Goal: Task Accomplishment & Management: Manage account settings

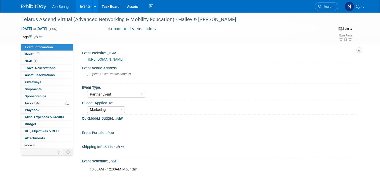
select select "Partner Event"
select select "Marketing"
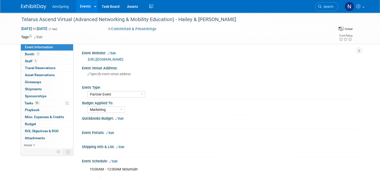
click at [79, 8] on link "Events" at bounding box center [85, 6] width 18 height 13
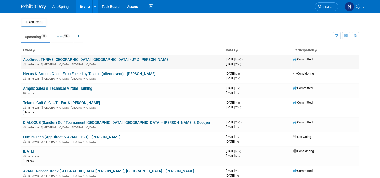
click at [53, 58] on link "AppDirect THRIVE [GEOGRAPHIC_DATA], [GEOGRAPHIC_DATA] - JY & [PERSON_NAME]" at bounding box center [96, 59] width 146 height 5
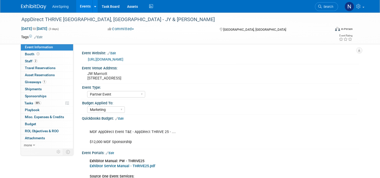
select select "Partner Event"
select select "Marketing"
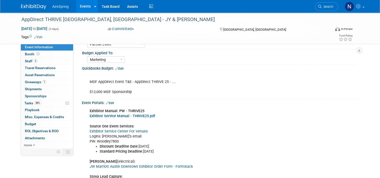
scroll to position [75, 0]
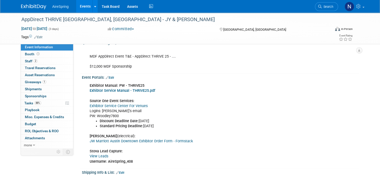
click at [98, 157] on link "View Leads" at bounding box center [99, 156] width 19 height 4
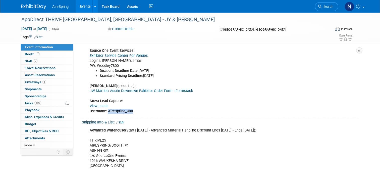
drag, startPoint x: 135, startPoint y: 111, endPoint x: 105, endPoint y: 111, distance: 29.9
click at [105, 111] on div "Exhibitor Manual: PW - THRIVE25 Exhibtor Service Manual - THRIVE25.pdf Source O…" at bounding box center [195, 73] width 219 height 86
copy b "AireSpring_408"
click at [90, 107] on link "View Leads" at bounding box center [99, 106] width 19 height 4
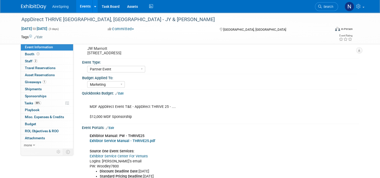
scroll to position [75, 0]
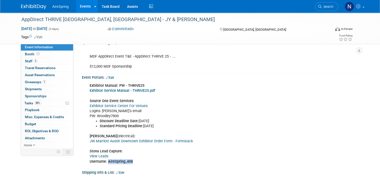
click at [137, 104] on link "Exhibitor Service Center For Venues" at bounding box center [119, 106] width 58 height 4
click at [109, 78] on link "Edit" at bounding box center [110, 78] width 8 height 4
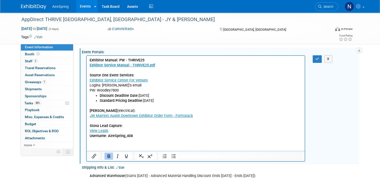
scroll to position [126, 0]
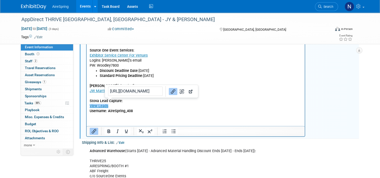
drag, startPoint x: 117, startPoint y: 106, endPoint x: 82, endPoint y: 107, distance: 34.9
click at [87, 107] on html "Exhibitor Manual: PW - THRIVE25 Exhibtor Service Manual - THRIVE25.pdf Source O…" at bounding box center [196, 72] width 218 height 83
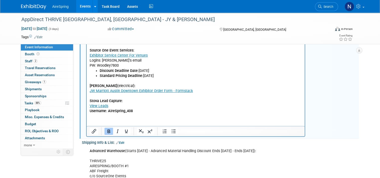
click at [139, 112] on p "JW Marriott (electrical): JW Marriott Austin Downtown Exhibitor Order Form - Fo…" at bounding box center [196, 95] width 212 height 35
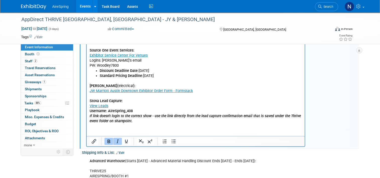
drag, startPoint x: 140, startPoint y: 119, endPoint x: 88, endPoint y: 115, distance: 52.7
click at [88, 115] on html "Exhibitor Manual: PW - THRIVE25 Exhibtor Service Manual - THRIVE25.pdf Source O…" at bounding box center [196, 77] width 218 height 93
click at [165, 105] on p "JW Marriott (electrical): JW Marriott Austin Downtown Exhibitor Order Form - Fo…" at bounding box center [196, 95] width 212 height 35
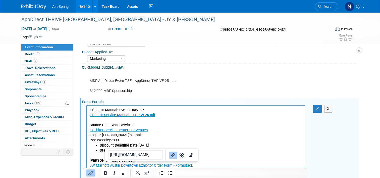
scroll to position [50, 0]
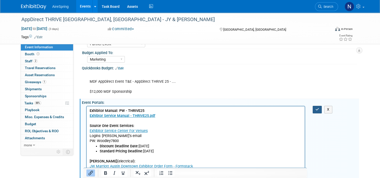
click at [321, 111] on button "button" at bounding box center [317, 109] width 9 height 7
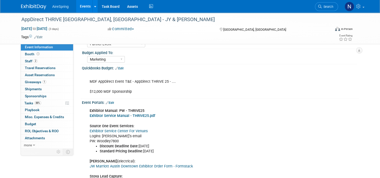
click at [76, 6] on link "Events" at bounding box center [85, 6] width 18 height 13
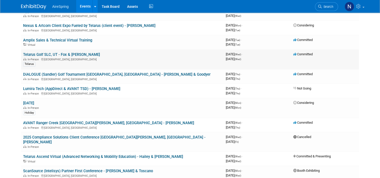
scroll to position [75, 0]
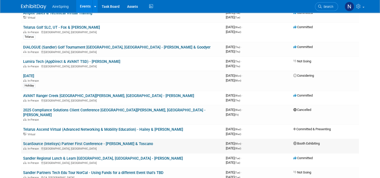
click at [46, 141] on link "ScanSource (Intelisys) Partner First Conference - Boalt & Toscano" at bounding box center [88, 143] width 130 height 5
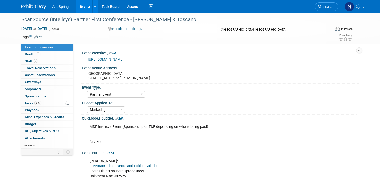
select select "Partner Event"
select select "Marketing"
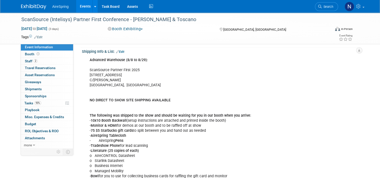
scroll to position [75, 0]
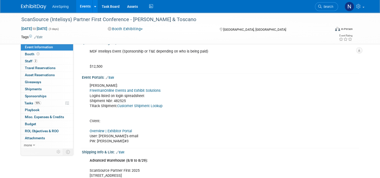
click at [124, 104] on link "Customer Shipment Lookup" at bounding box center [139, 106] width 45 height 4
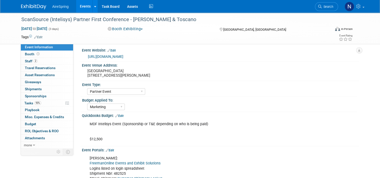
scroll to position [0, 0]
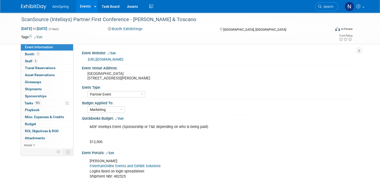
click at [84, 4] on link "Events" at bounding box center [85, 6] width 18 height 13
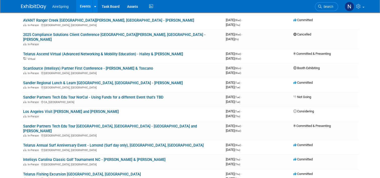
scroll to position [176, 0]
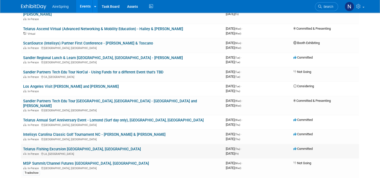
click at [71, 147] on link "Telarus Fishing Excursion [GEOGRAPHIC_DATA], [GEOGRAPHIC_DATA]" at bounding box center [82, 149] width 118 height 5
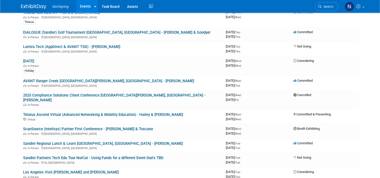
scroll to position [25, 0]
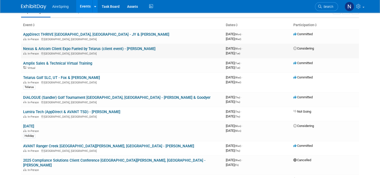
click at [63, 48] on link "Nexus & Artcom Client Expo Fueled by Telarus (client event) - [PERSON_NAME]" at bounding box center [89, 48] width 132 height 5
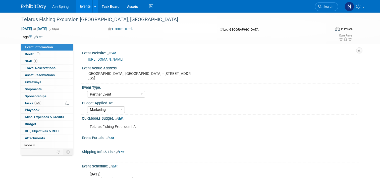
select select "Partner Event"
select select "Marketing"
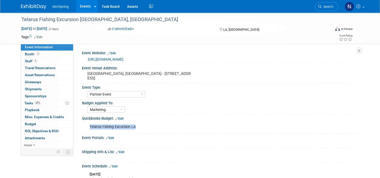
drag, startPoint x: 86, startPoint y: 131, endPoint x: 133, endPoint y: 136, distance: 47.3
click at [133, 132] on div "Telarus Fishing Excursion LA" at bounding box center [195, 127] width 219 height 10
copy div "Telarus Fishing Excursion LA"
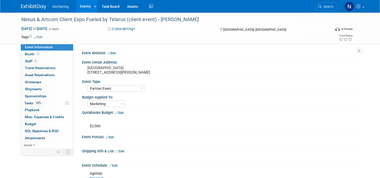
select select "Partner Event"
select select "Marketing"
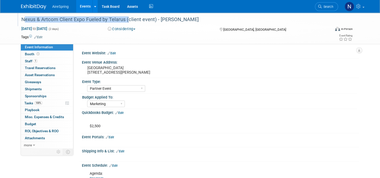
drag, startPoint x: 123, startPoint y: 17, endPoint x: 18, endPoint y: 15, distance: 104.3
click at [20, 15] on div "Nexus & Artcom Client Expo Fueled by Telarus (client event) - [PERSON_NAME]" at bounding box center [172, 19] width 305 height 9
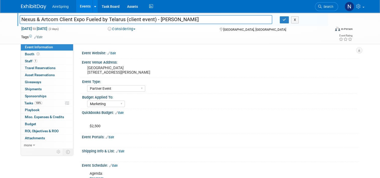
drag, startPoint x: 122, startPoint y: 19, endPoint x: 18, endPoint y: 18, distance: 103.5
click at [20, 18] on input "Nexus & Artcom Client Expo Fueled by Telarus (client event) - [PERSON_NAME]" at bounding box center [146, 19] width 253 height 9
click at [119, 27] on button "Considering" at bounding box center [121, 28] width 31 height 5
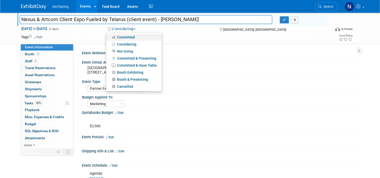
click at [123, 37] on link "Committed" at bounding box center [134, 37] width 56 height 7
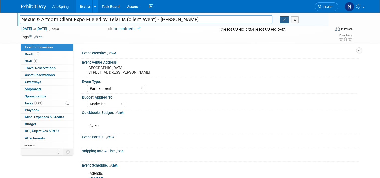
click at [289, 20] on button "button" at bounding box center [284, 19] width 9 height 7
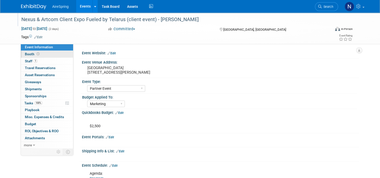
click at [38, 53] on link "Booth" at bounding box center [47, 54] width 52 height 7
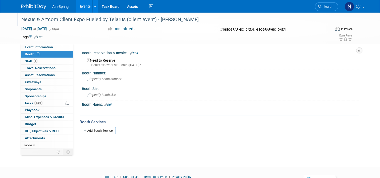
click at [77, 4] on link "Events" at bounding box center [85, 6] width 18 height 13
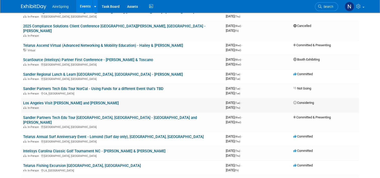
scroll to position [151, 0]
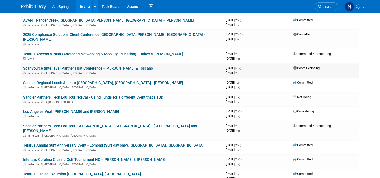
click at [65, 66] on link "ScanSource (Intelisys) Partner First Conference - [PERSON_NAME] & Toscano" at bounding box center [88, 68] width 130 height 5
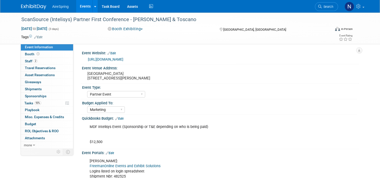
select select "Partner Event"
select select "Marketing"
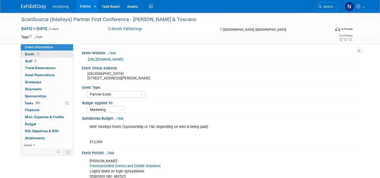
click at [37, 55] on link "Booth" at bounding box center [47, 54] width 52 height 7
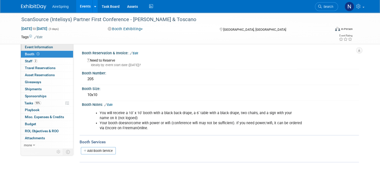
click at [47, 47] on span "Event Information" at bounding box center [39, 47] width 28 height 4
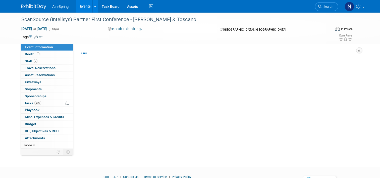
select select "Partner Event"
select select "Marketing"
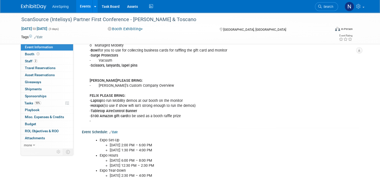
scroll to position [352, 0]
